Goal: Information Seeking & Learning: Understand process/instructions

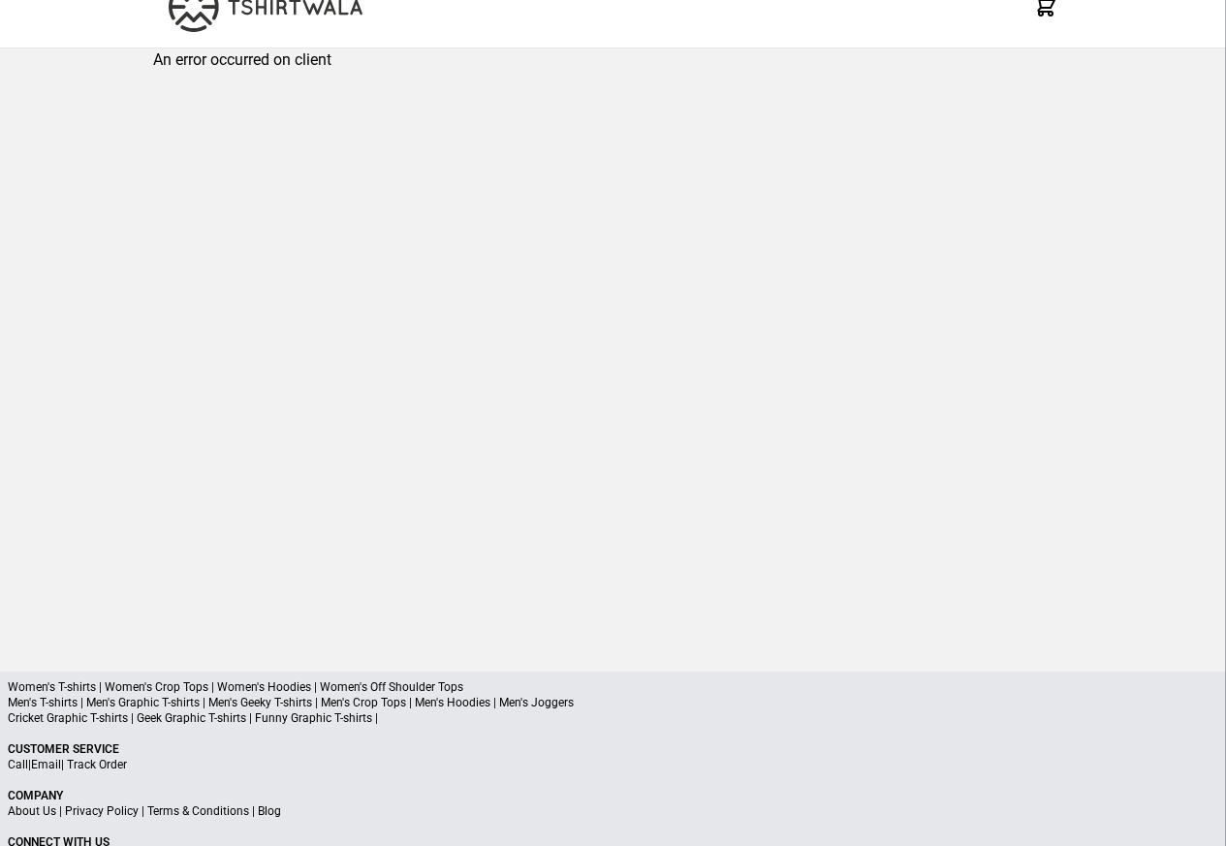
scroll to position [92, 0]
